Goal: Transaction & Acquisition: Purchase product/service

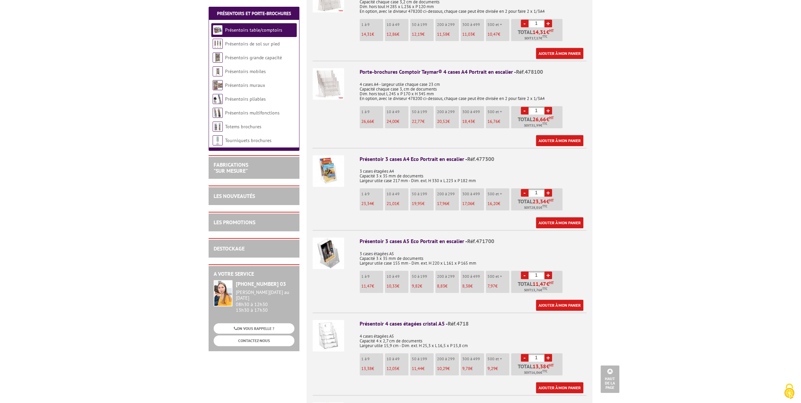
scroll to position [315, 0]
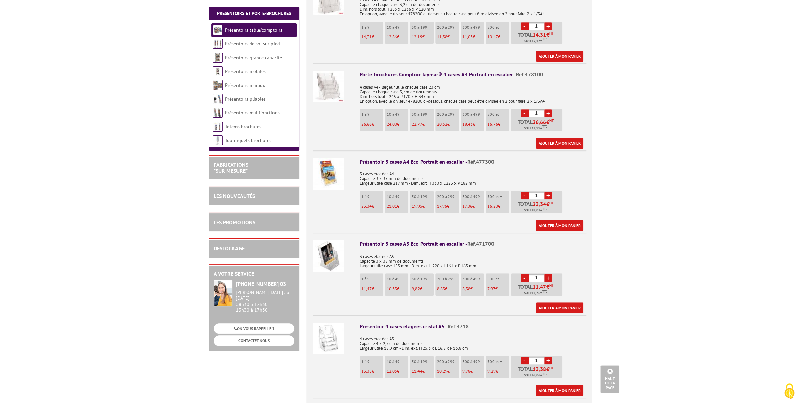
click at [550, 274] on link "+" at bounding box center [548, 278] width 8 height 8
click at [525, 274] on link "-" at bounding box center [525, 278] width 8 height 8
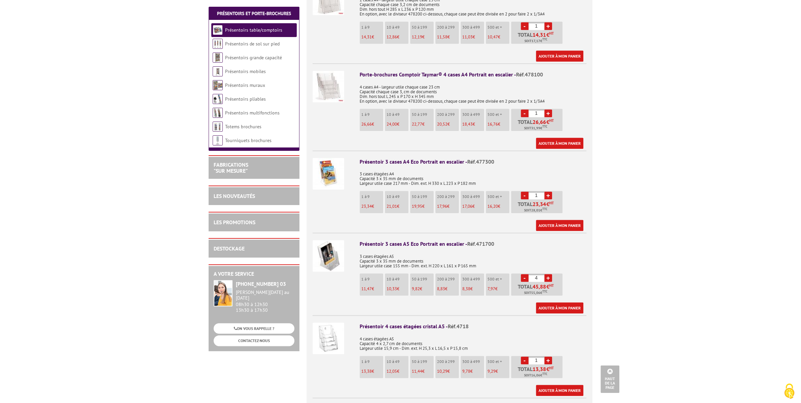
click at [525, 274] on link "-" at bounding box center [525, 278] width 8 height 8
click at [548, 274] on link "+" at bounding box center [548, 278] width 8 height 8
type input "2"
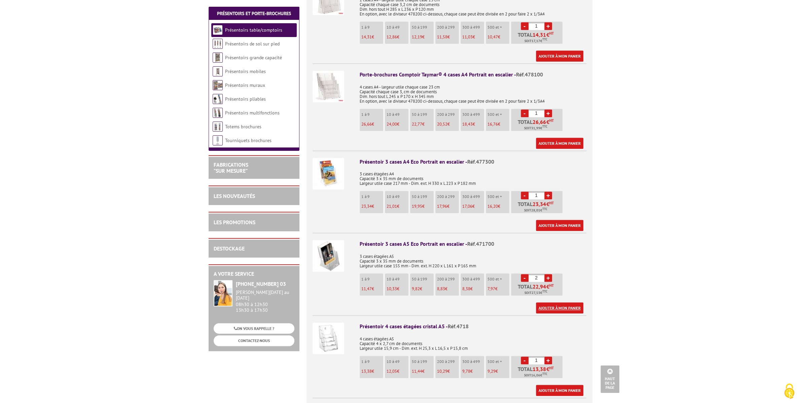
click at [560, 302] on link "Ajouter à mon panier" at bounding box center [559, 307] width 47 height 11
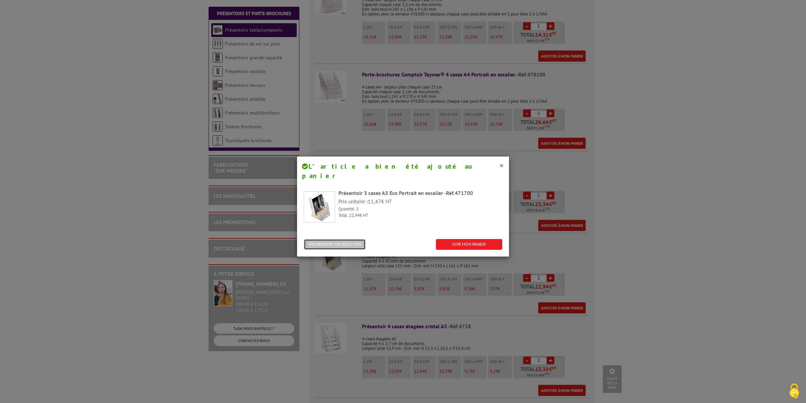
click at [353, 239] on button "POURSUIVRE MA SÉLECTION" at bounding box center [335, 244] width 62 height 11
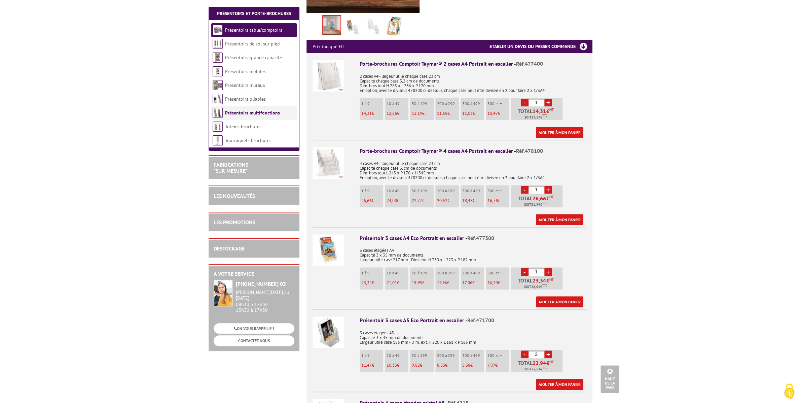
scroll to position [206, 0]
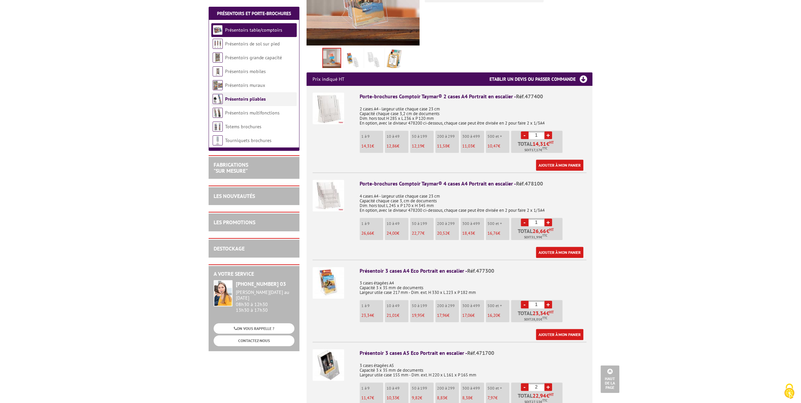
click at [255, 97] on link "Présentoirs pliables" at bounding box center [245, 99] width 41 height 6
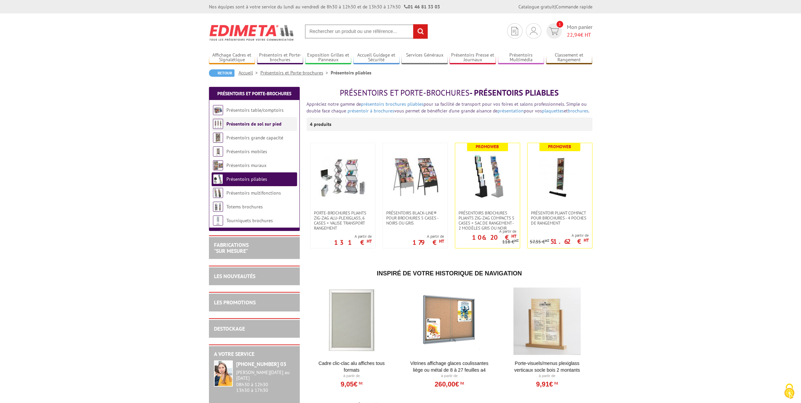
click at [261, 121] on link "Présentoirs de sol sur pied" at bounding box center [253, 124] width 55 height 6
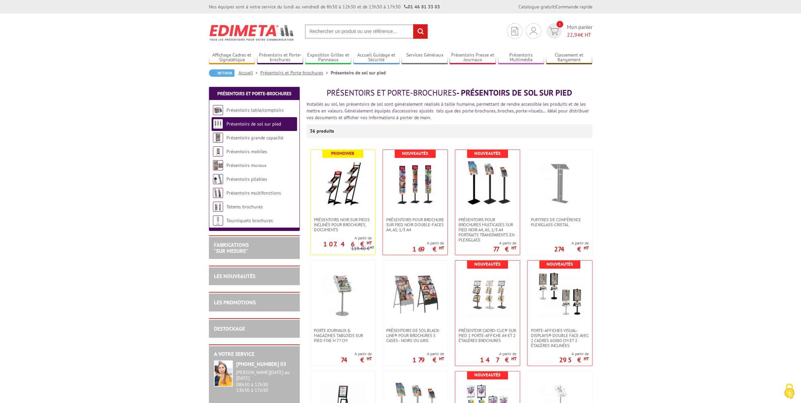
scroll to position [2, 0]
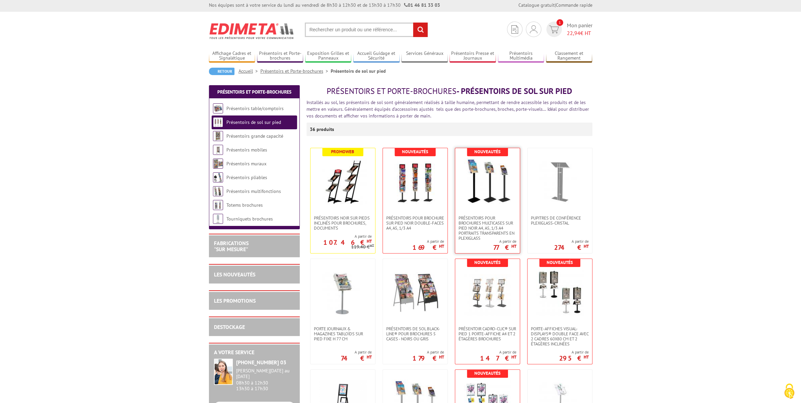
click at [497, 200] on img at bounding box center [487, 181] width 47 height 47
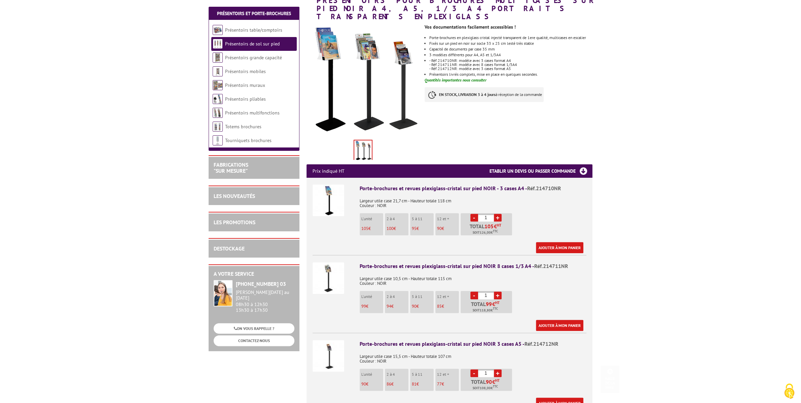
scroll to position [202, 0]
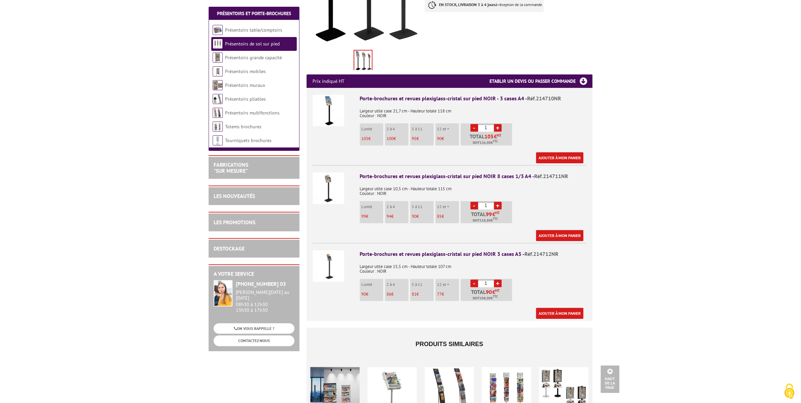
click at [330, 266] on img at bounding box center [329, 266] width 32 height 32
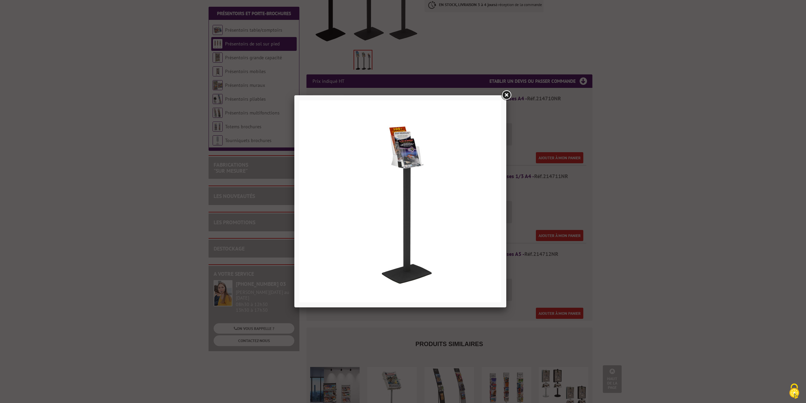
click at [509, 92] on link at bounding box center [506, 95] width 12 height 12
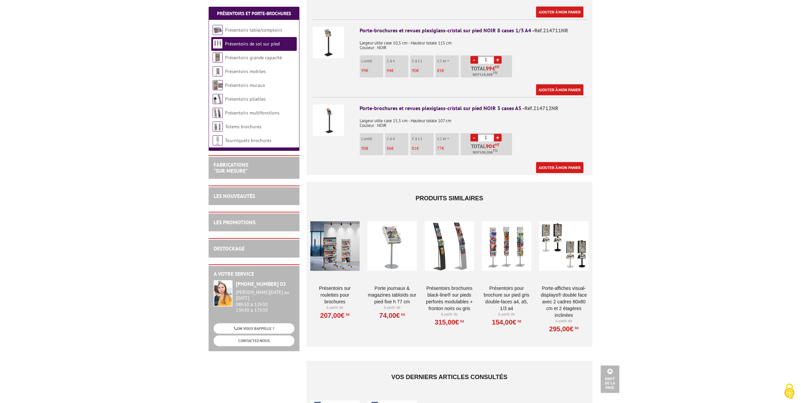
scroll to position [346, 0]
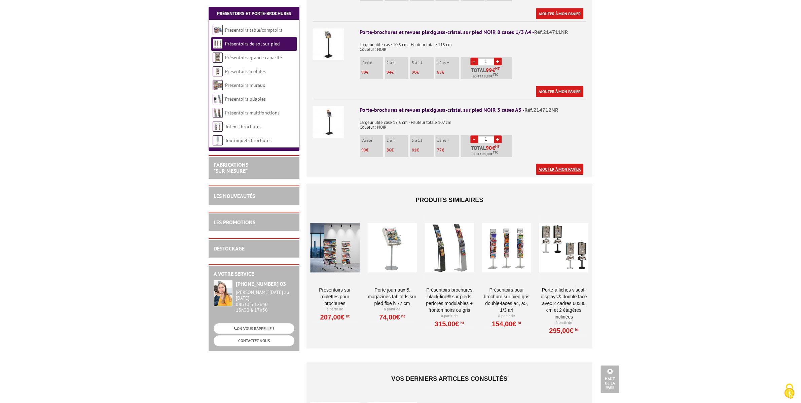
click at [568, 164] on link "Ajouter à mon panier" at bounding box center [559, 169] width 47 height 11
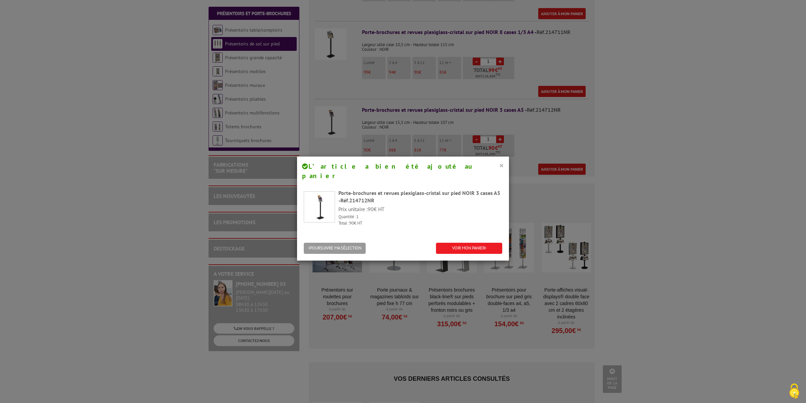
click at [499, 163] on button "×" at bounding box center [501, 165] width 5 height 9
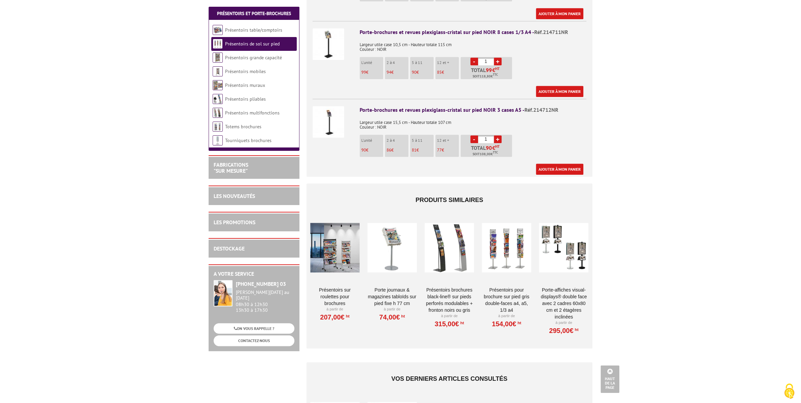
scroll to position [0, 0]
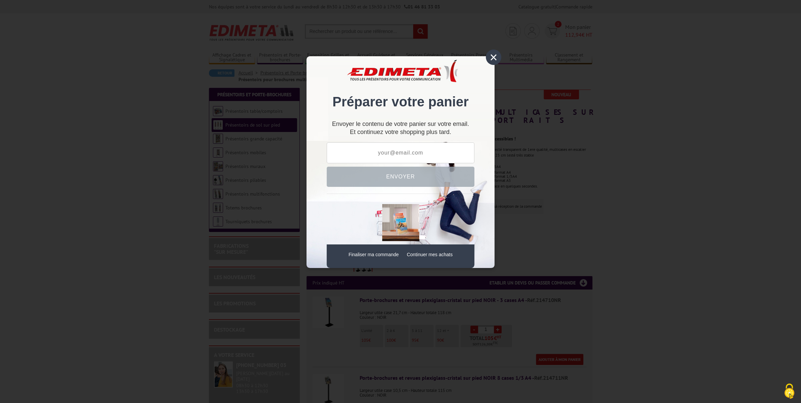
click at [488, 57] on div "×" at bounding box center [493, 56] width 15 height 15
